Goal: Information Seeking & Learning: Find specific fact

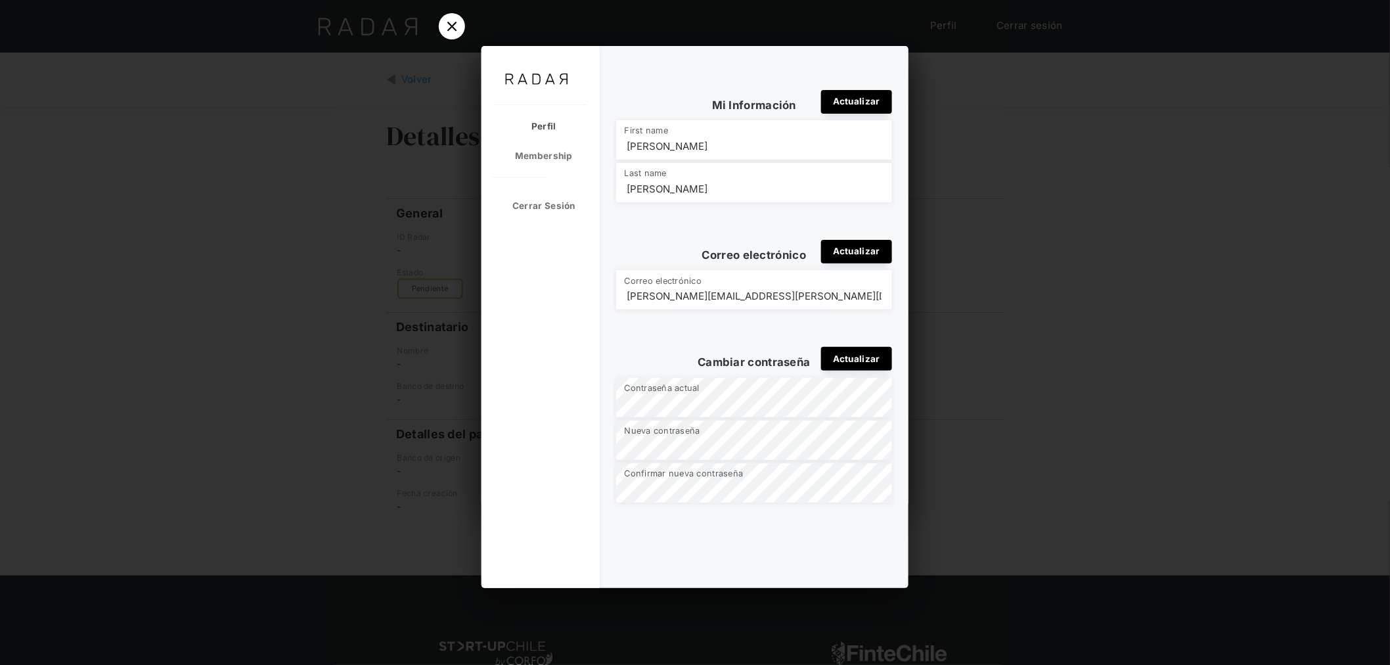
drag, startPoint x: 386, startPoint y: 96, endPoint x: 445, endPoint y: 47, distance: 77.5
click at [385, 96] on div at bounding box center [695, 332] width 1390 height 665
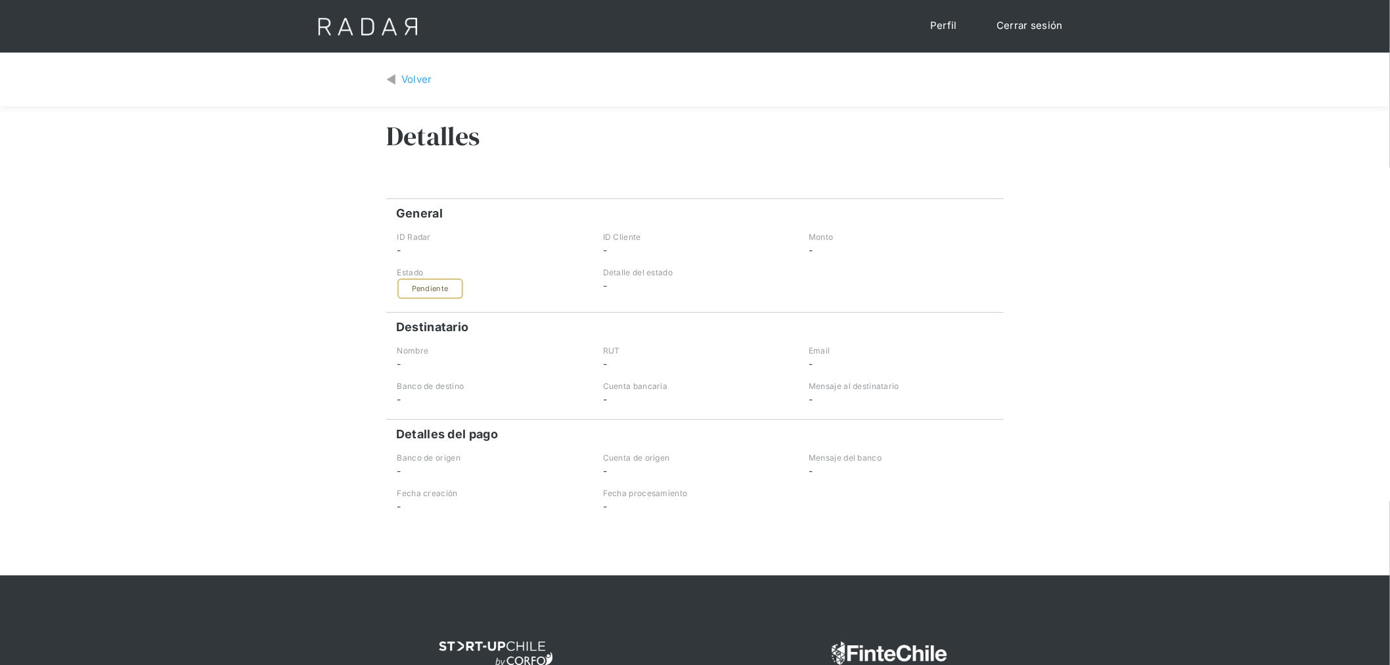
click at [401, 79] on div "Volver" at bounding box center [416, 79] width 31 height 15
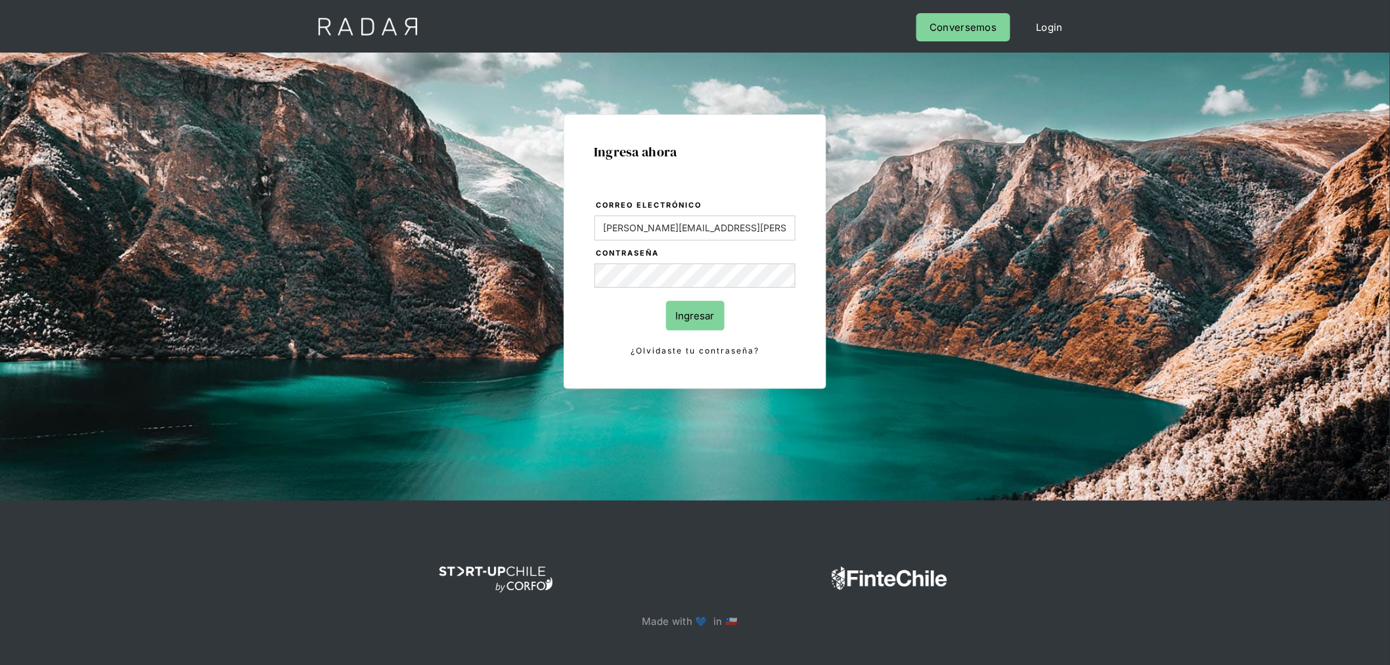
click at [691, 313] on input "Ingresar" at bounding box center [695, 316] width 58 height 30
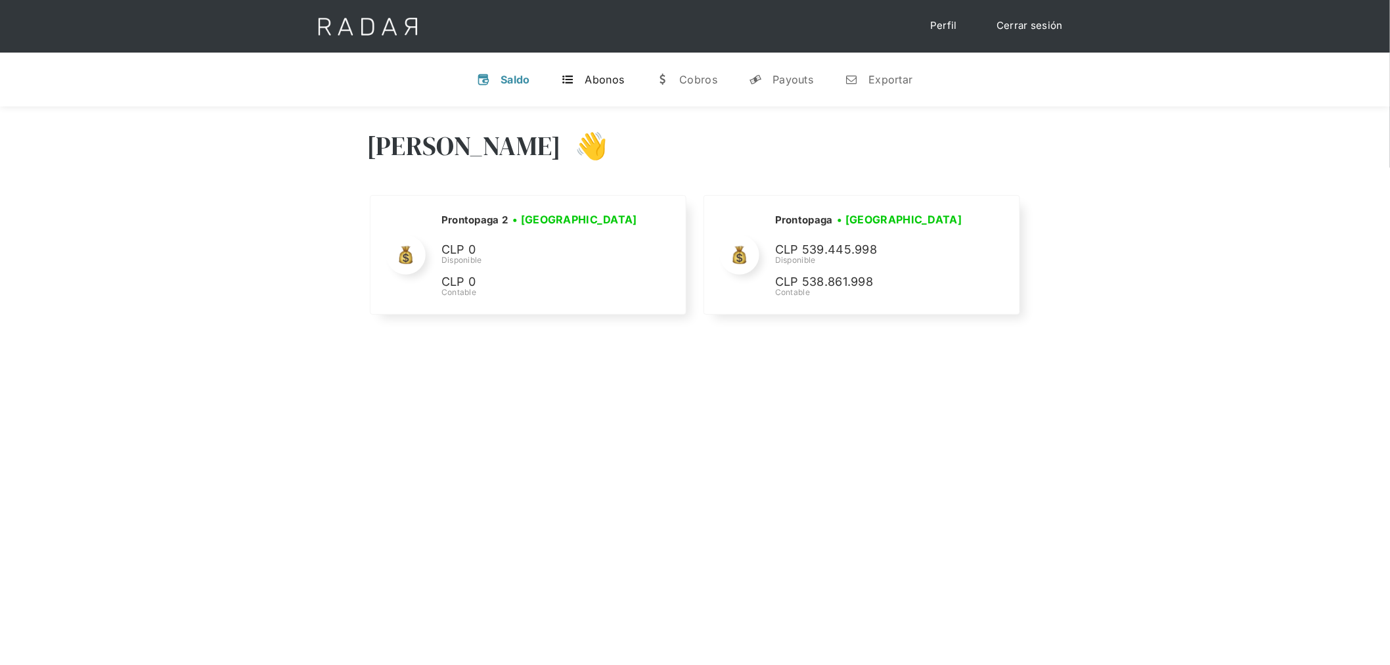
select select "prontopaga"
click at [579, 86] on link "t Abonos" at bounding box center [593, 79] width 84 height 34
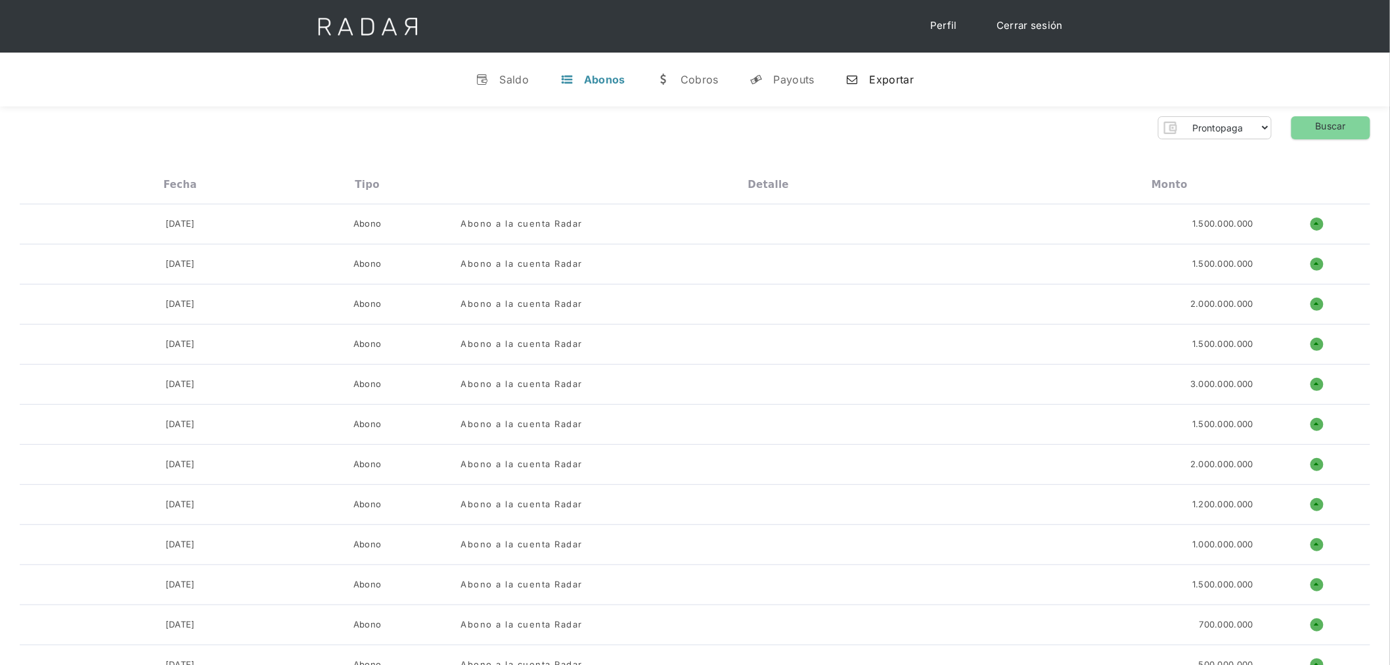
click at [897, 78] on div "Exportar" at bounding box center [892, 79] width 44 height 13
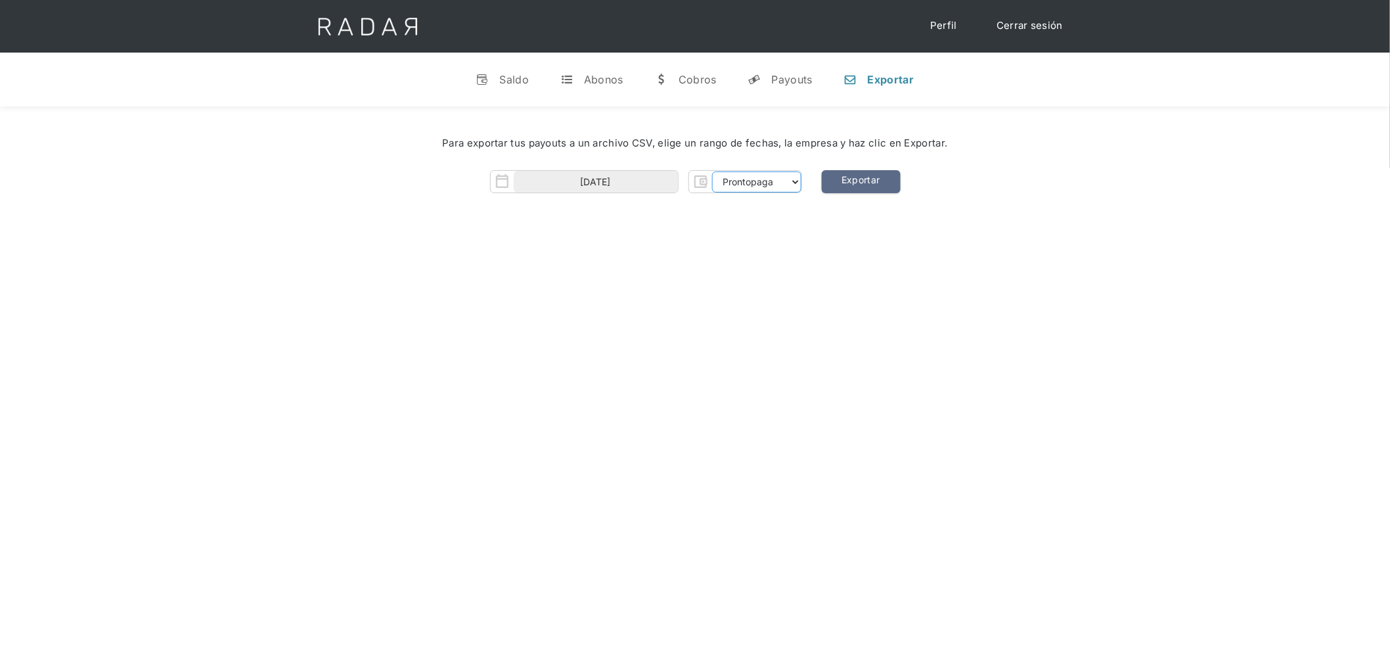
click at [725, 174] on select "Prontopaga Prontopaga 2" at bounding box center [756, 181] width 89 height 21
click at [704, 82] on div "Cobros" at bounding box center [698, 79] width 38 height 13
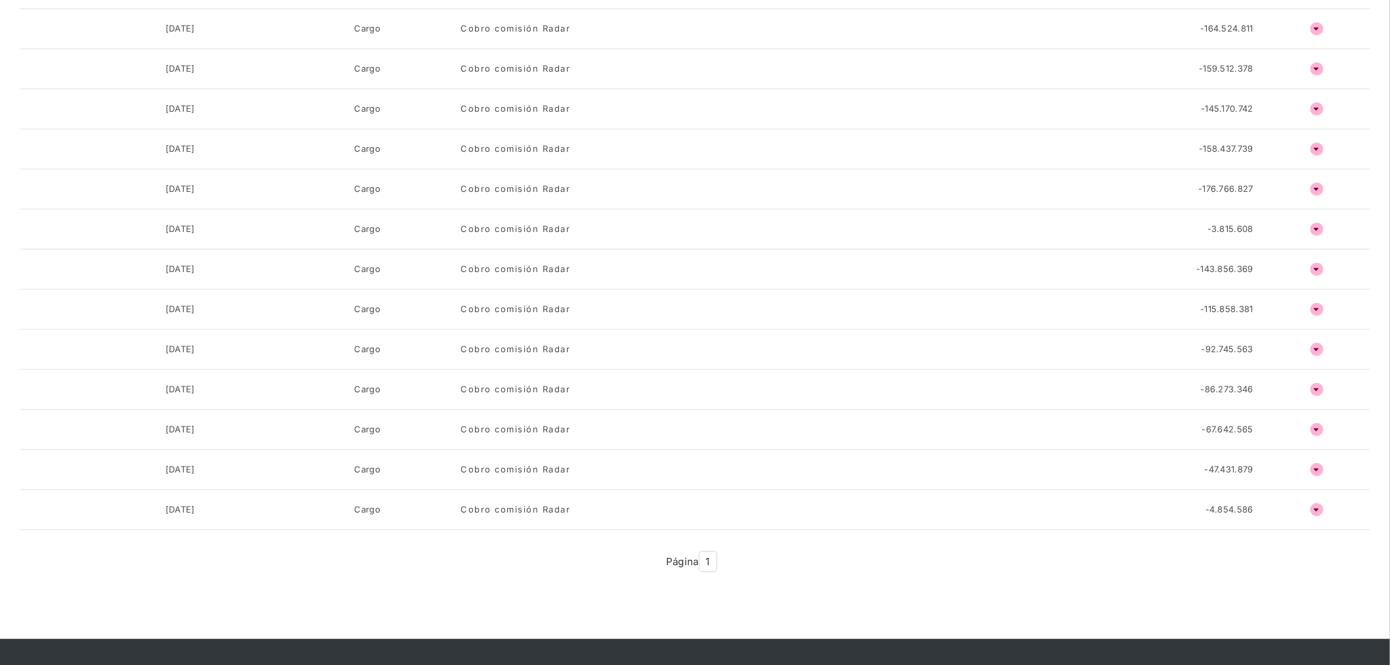
scroll to position [624, 0]
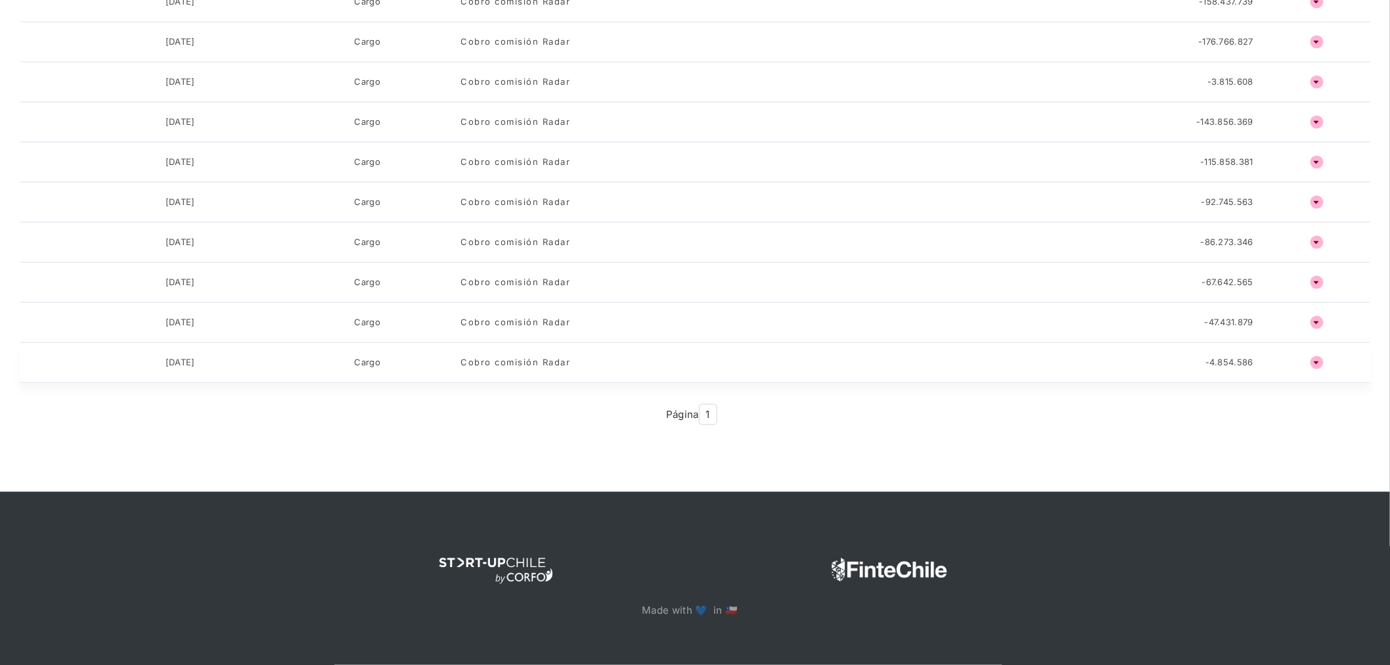
click at [1305, 363] on div "o ñ" at bounding box center [1316, 362] width 107 height 13
click at [1316, 361] on h4 "ñ" at bounding box center [1317, 362] width 13 height 13
click at [1263, 362] on div "o ñ" at bounding box center [1316, 362] width 107 height 13
drag, startPoint x: 1050, startPoint y: 359, endPoint x: 1003, endPoint y: 359, distance: 46.6
click at [1049, 359] on div "Cobro comisión Radar" at bounding box center [768, 362] width 615 height 13
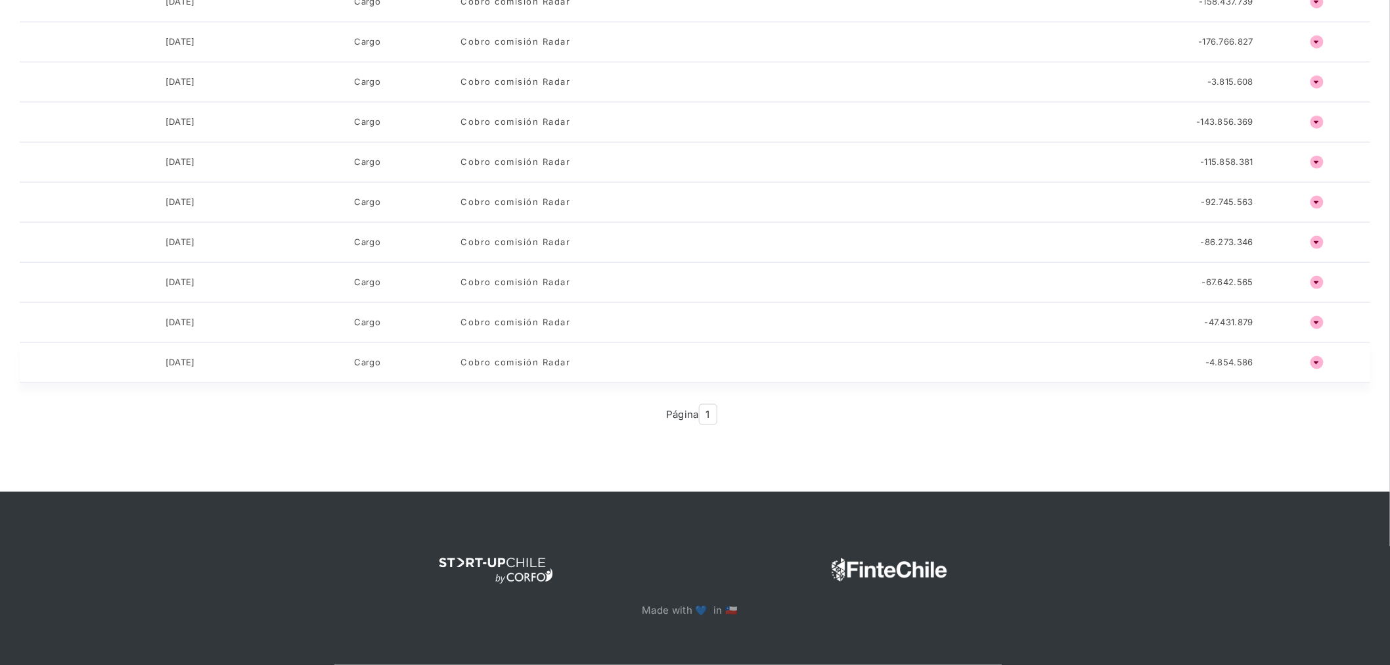
click at [494, 363] on div "Cobro comisión Radar" at bounding box center [516, 362] width 110 height 13
click at [268, 369] on div "[DATE]" at bounding box center [180, 362] width 187 height 13
click at [171, 367] on div "[DATE]" at bounding box center [181, 362] width 30 height 13
click at [727, 405] on div "Página 1" at bounding box center [695, 415] width 71 height 22
click at [704, 413] on span "1" at bounding box center [708, 415] width 18 height 22
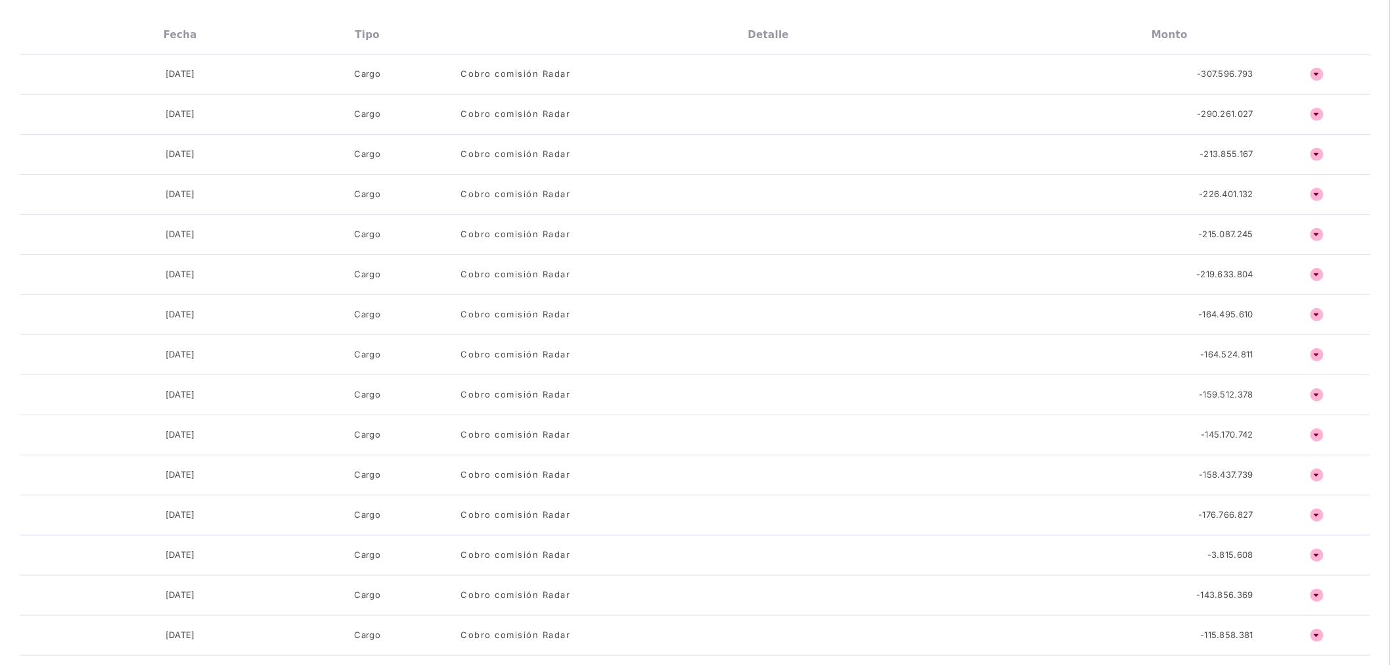
scroll to position [137, 0]
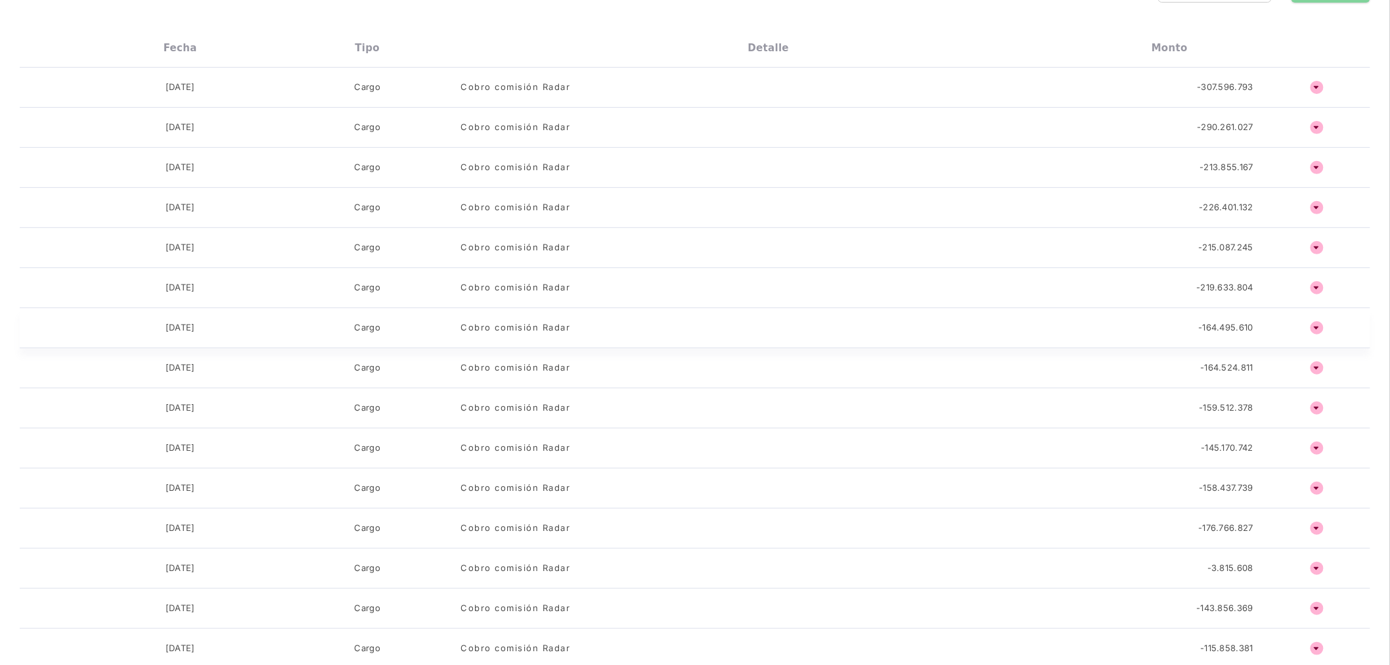
click at [1322, 330] on h4 "ñ" at bounding box center [1317, 327] width 13 height 13
click at [1321, 328] on h4 "ñ" at bounding box center [1317, 327] width 13 height 13
click at [1318, 378] on div "[DATE] Cargo Cobro comisión Radar -164.524.811 o ñ" at bounding box center [695, 368] width 1351 height 40
click at [1319, 409] on h4 "ñ" at bounding box center [1317, 407] width 13 height 13
drag, startPoint x: 1321, startPoint y: 427, endPoint x: 1322, endPoint y: 441, distance: 13.9
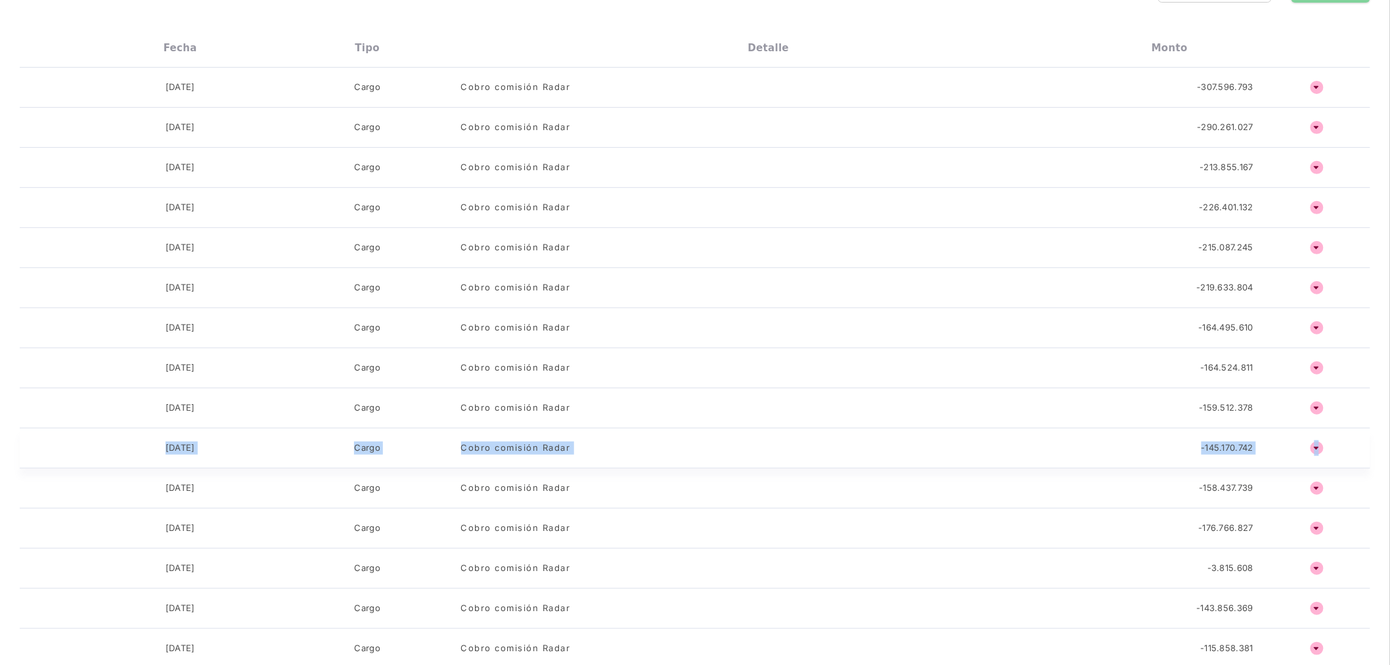
click at [1321, 428] on div "[DATE] Abono Carga a la cuenta 330.000.000 o ñ No hay movimientos para mostrar …" at bounding box center [695, 468] width 1351 height 801
click at [1324, 461] on div "[DATE] Cargo Cobro comisión Radar -145.170.742 o ñ" at bounding box center [695, 448] width 1351 height 40
click at [1324, 475] on div "[DATE] Cargo Cobro comisión Radar -158.437.739 o ñ" at bounding box center [695, 488] width 1351 height 40
click at [1317, 486] on h4 "ñ" at bounding box center [1317, 488] width 13 height 13
click at [1317, 512] on div "[DATE] Cargo Cobro comisión Radar -176.766.827 o ñ" at bounding box center [695, 528] width 1351 height 40
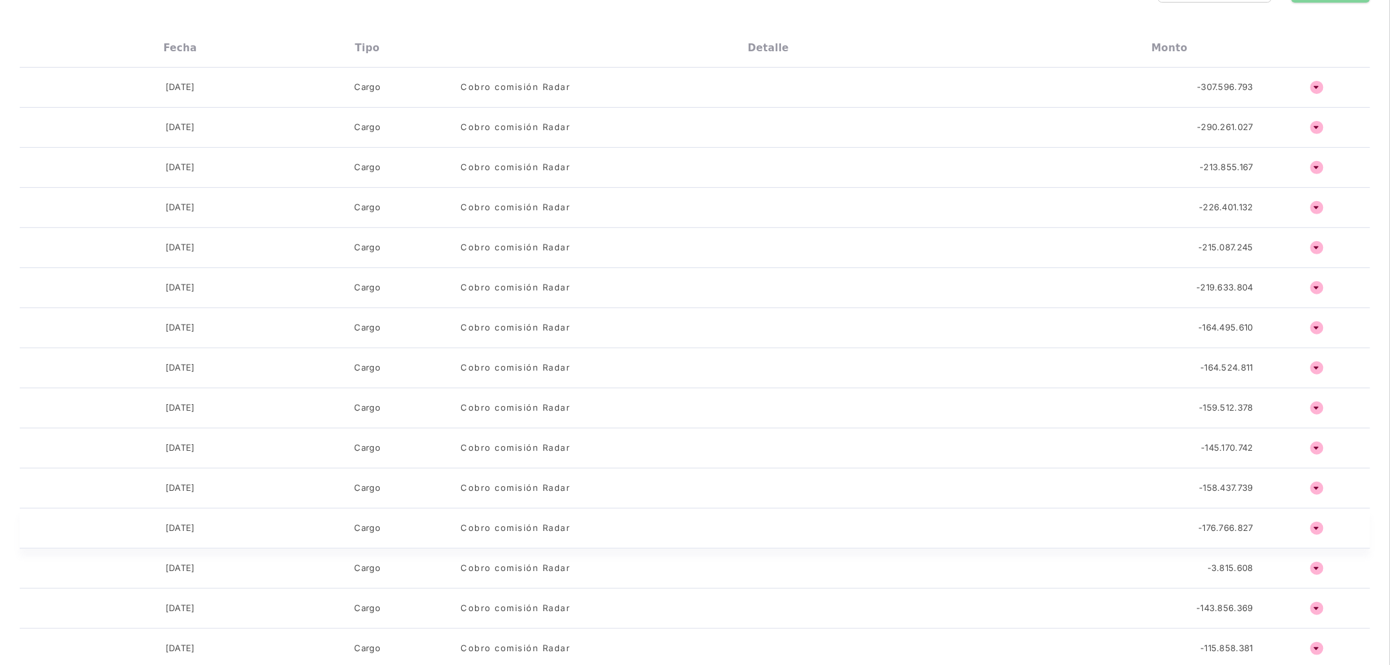
click at [1317, 535] on h4 "ñ" at bounding box center [1317, 528] width 13 height 13
click at [1322, 566] on h4 "ñ" at bounding box center [1317, 568] width 13 height 13
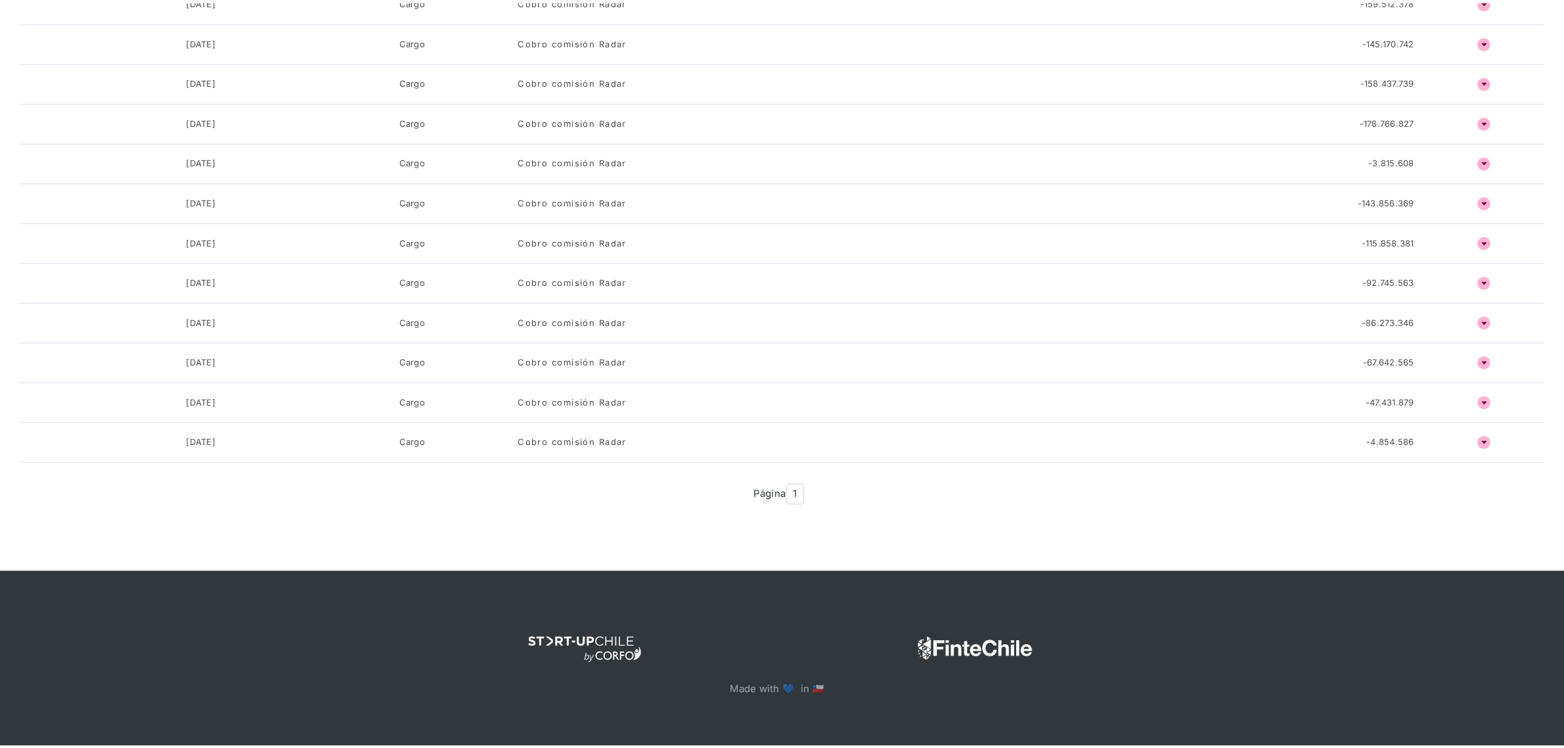
scroll to position [0, 0]
